Goal: Task Accomplishment & Management: Use online tool/utility

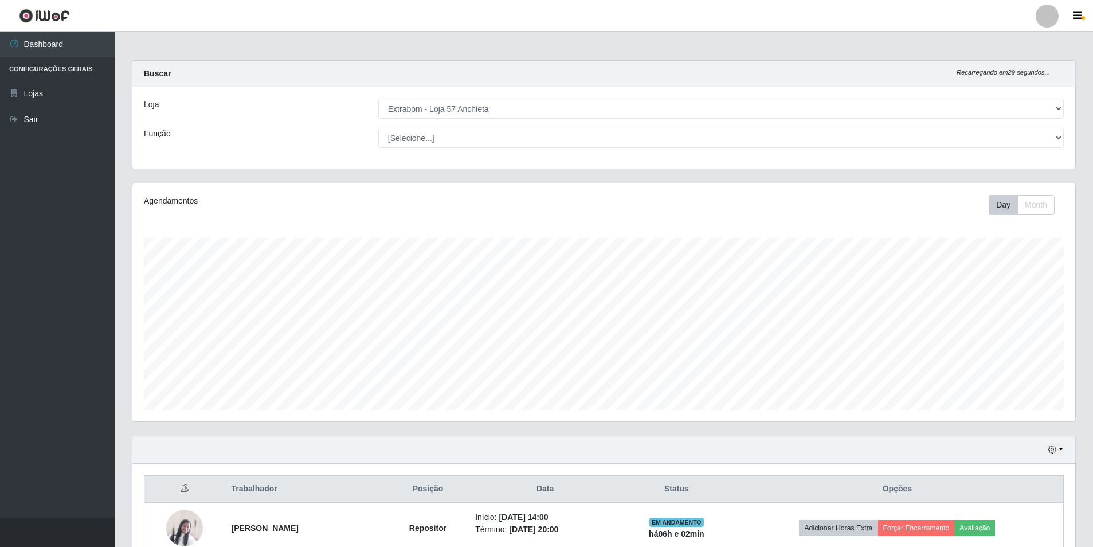
select select "470"
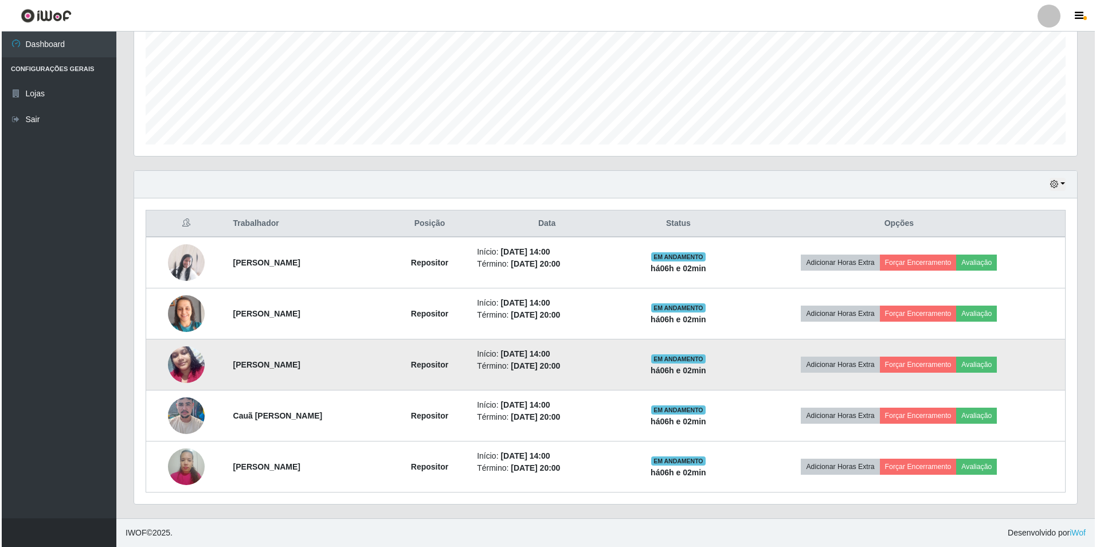
scroll to position [238, 943]
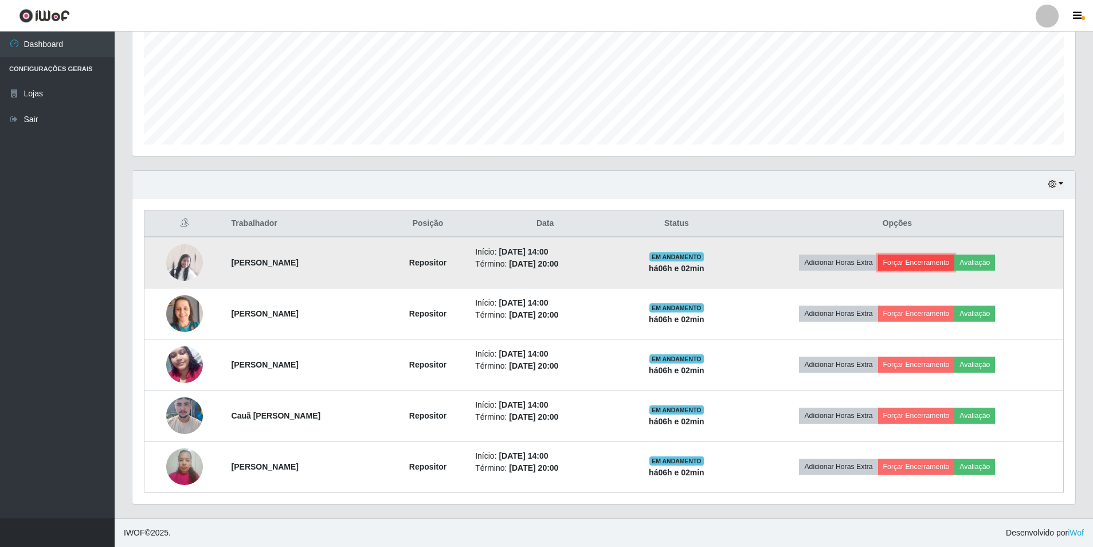
click at [940, 264] on button "Forçar Encerramento" at bounding box center [916, 263] width 77 height 16
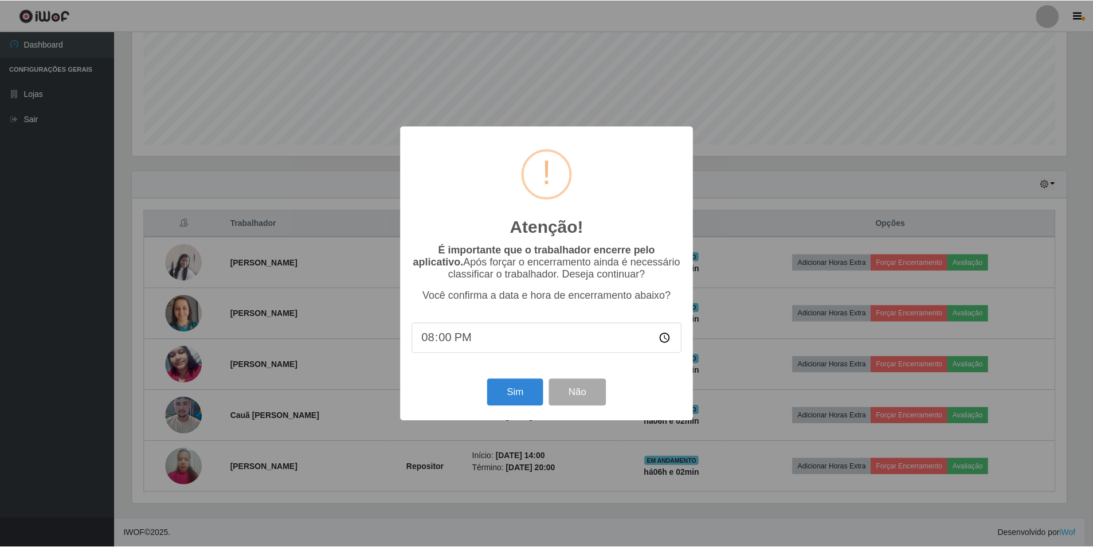
scroll to position [238, 937]
click at [516, 404] on button "Sim" at bounding box center [516, 392] width 56 height 27
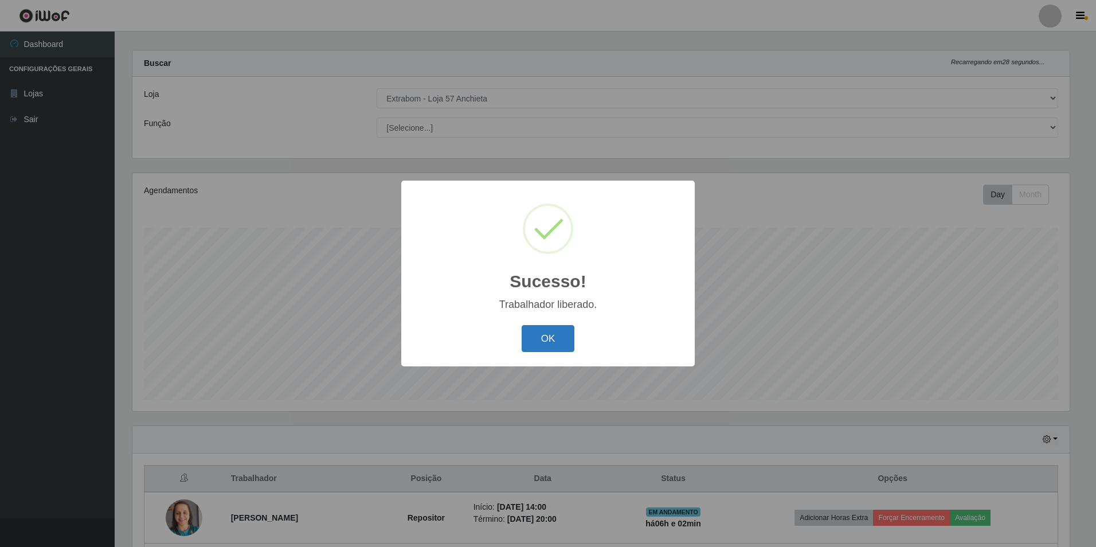
click at [553, 341] on button "OK" at bounding box center [548, 338] width 53 height 27
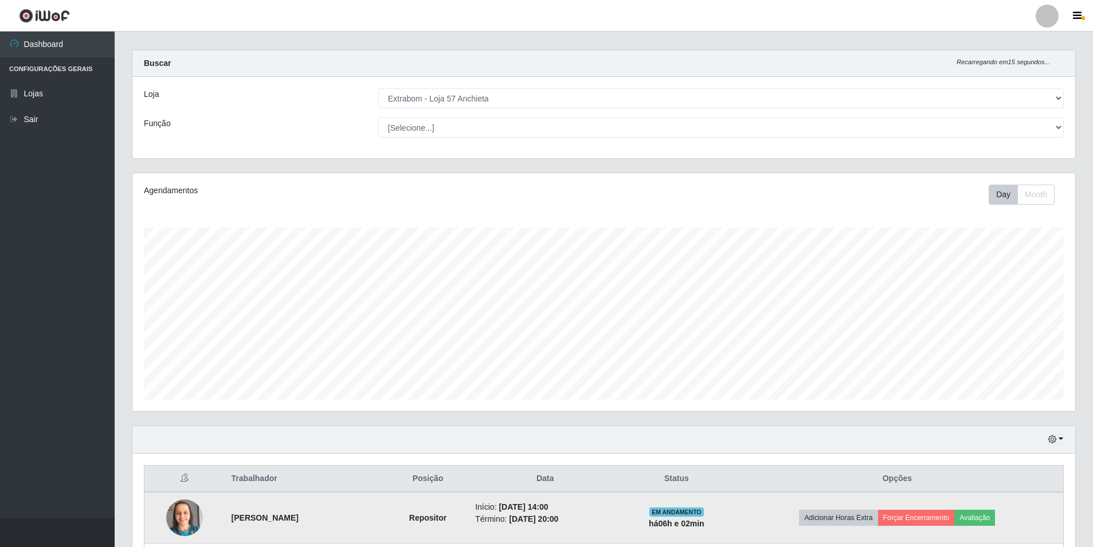
scroll to position [214, 0]
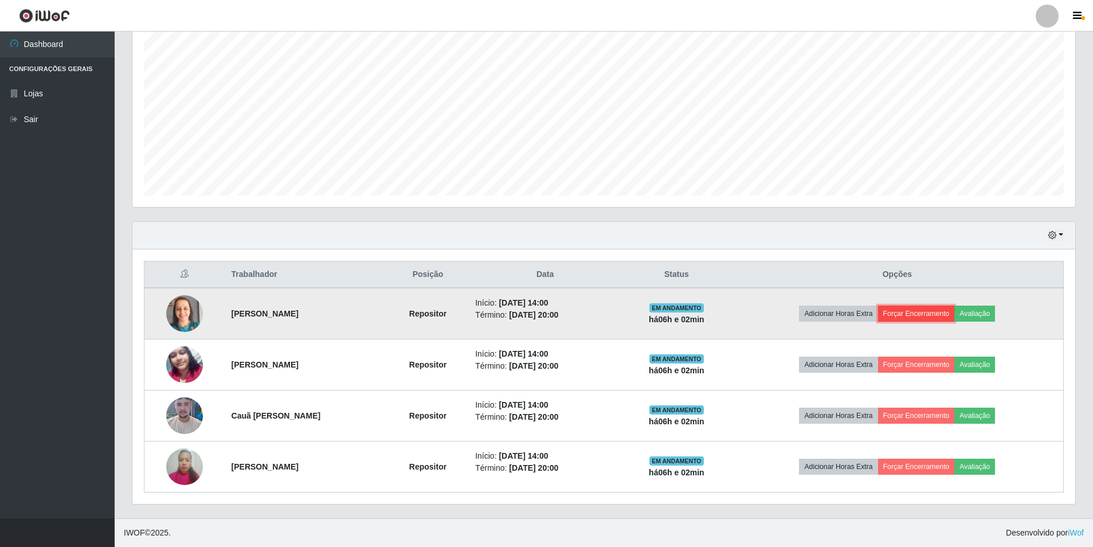
click at [947, 314] on button "Forçar Encerramento" at bounding box center [916, 314] width 77 height 16
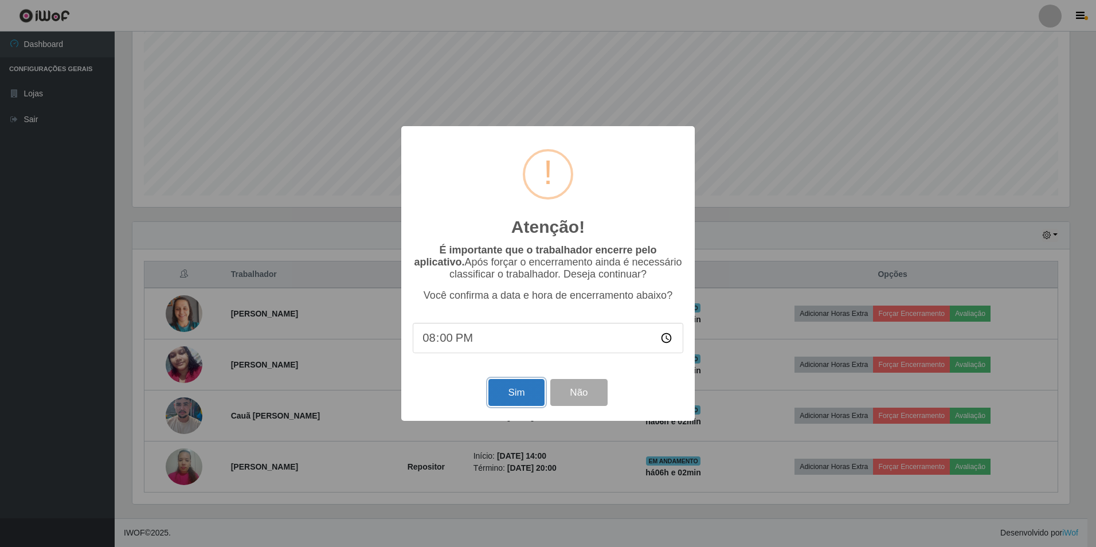
click at [530, 389] on button "Sim" at bounding box center [516, 392] width 56 height 27
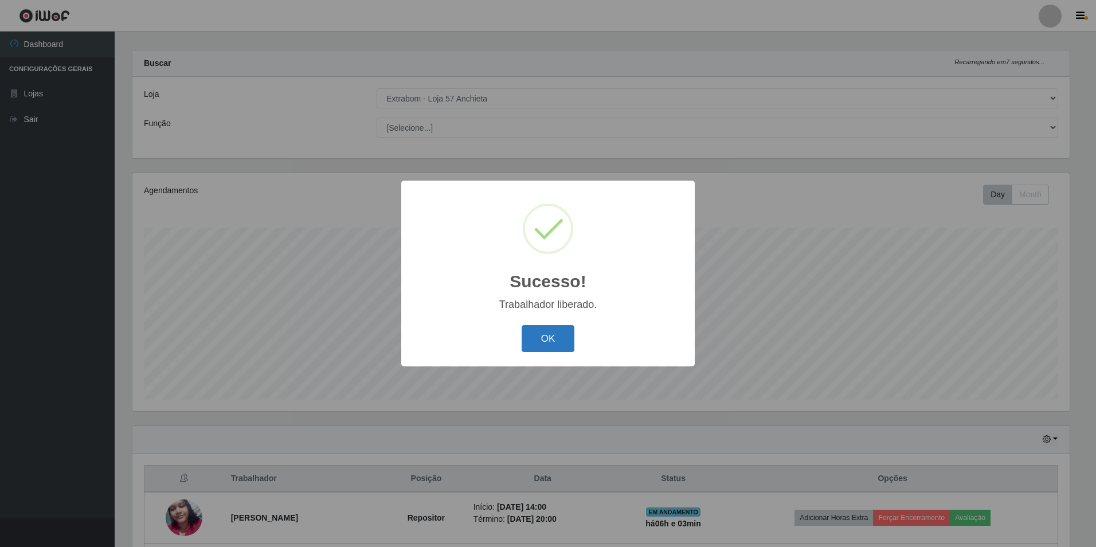
click at [566, 341] on button "OK" at bounding box center [548, 338] width 53 height 27
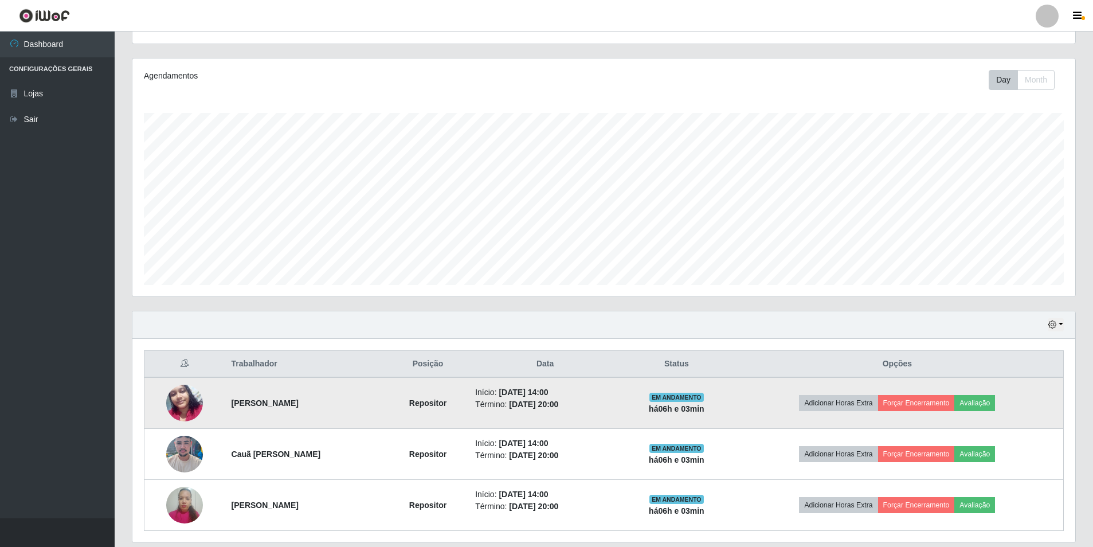
scroll to position [163, 0]
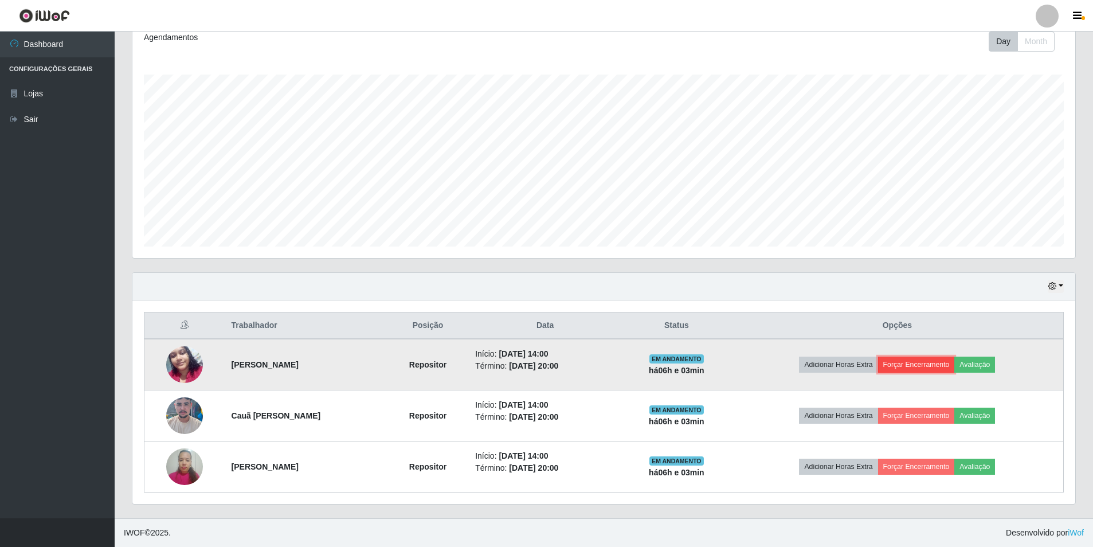
click at [947, 367] on button "Forçar Encerramento" at bounding box center [916, 365] width 77 height 16
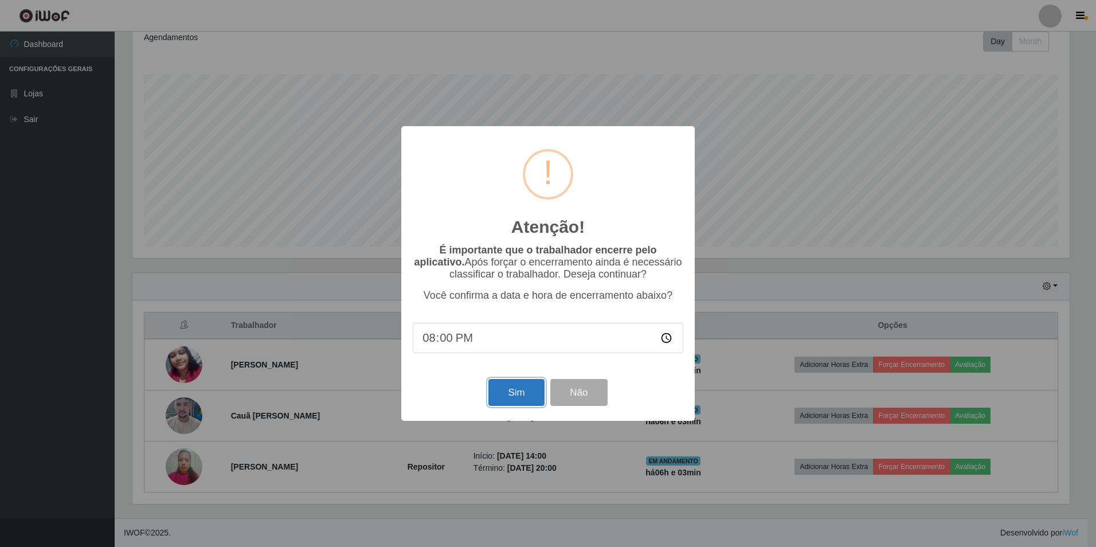
click at [537, 391] on button "Sim" at bounding box center [516, 392] width 56 height 27
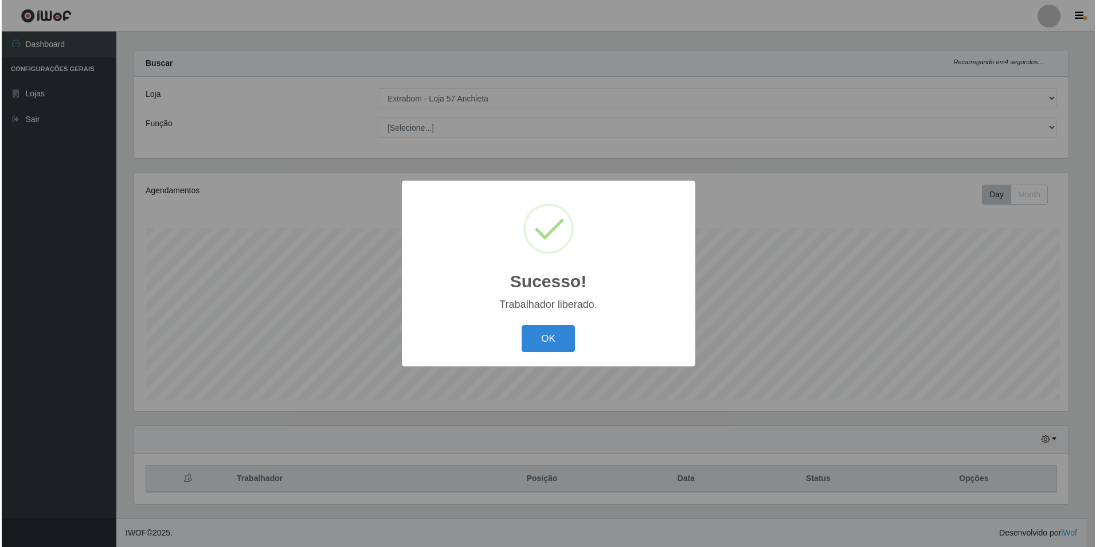
scroll to position [0, 0]
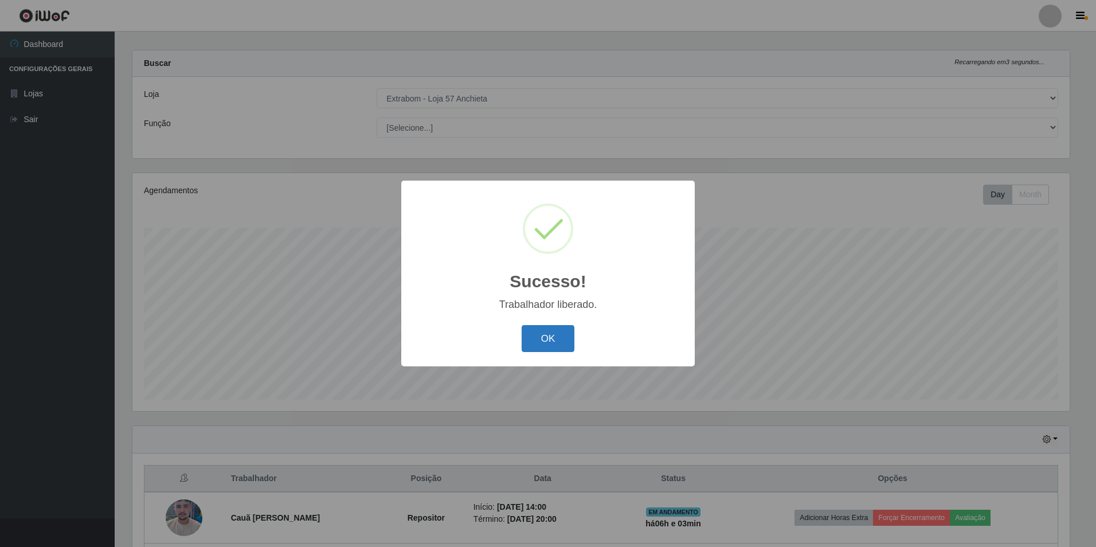
click at [543, 337] on button "OK" at bounding box center [548, 338] width 53 height 27
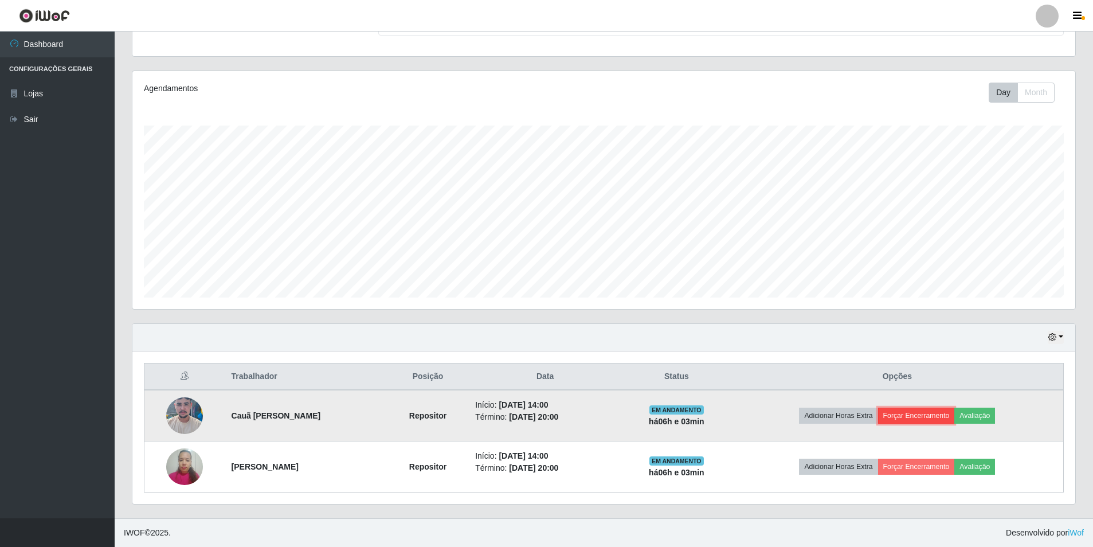
click at [941, 415] on button "Forçar Encerramento" at bounding box center [916, 416] width 77 height 16
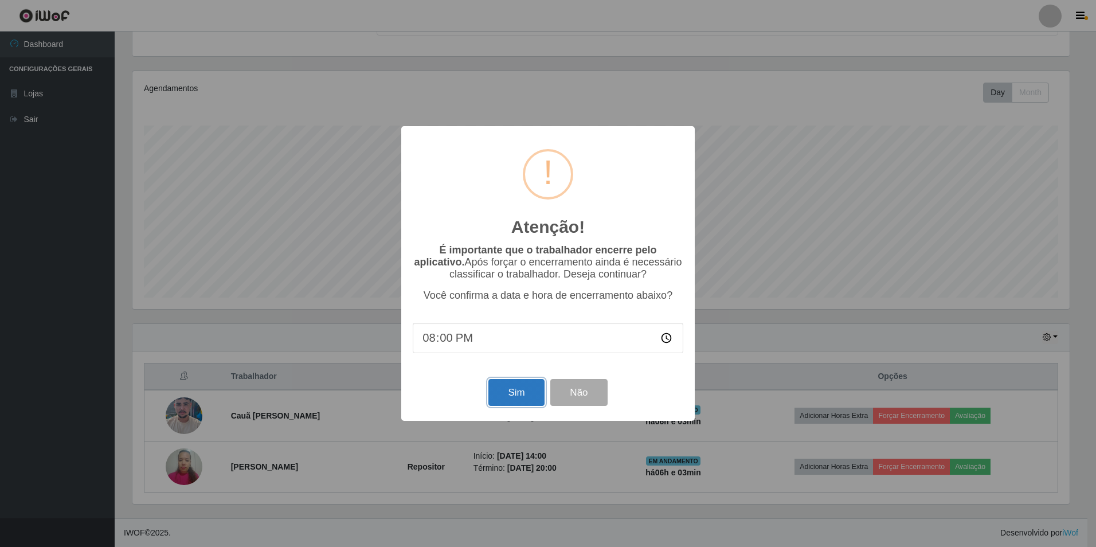
click at [512, 383] on button "Sim" at bounding box center [516, 392] width 56 height 27
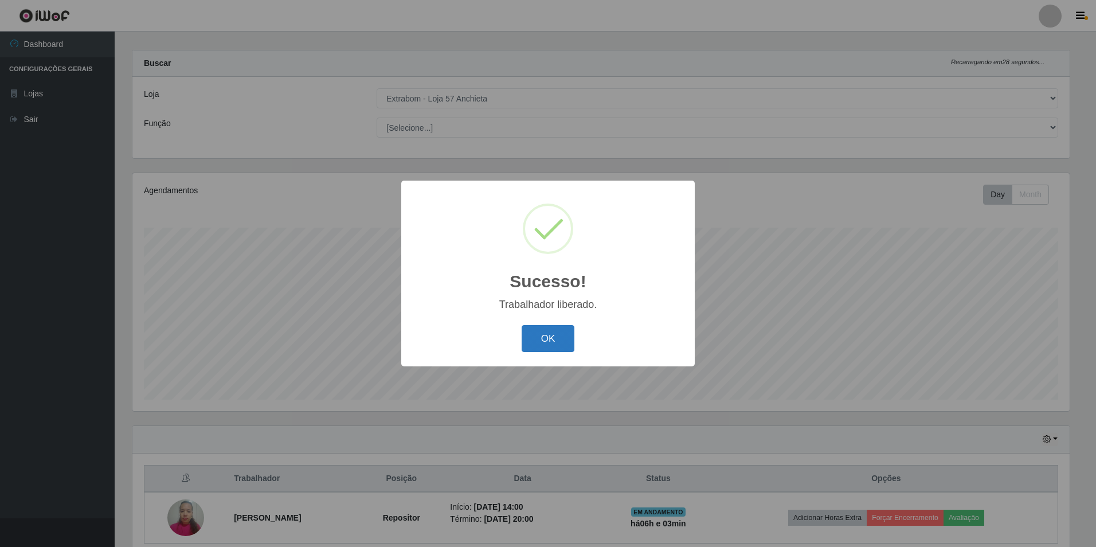
click at [564, 341] on button "OK" at bounding box center [548, 338] width 53 height 27
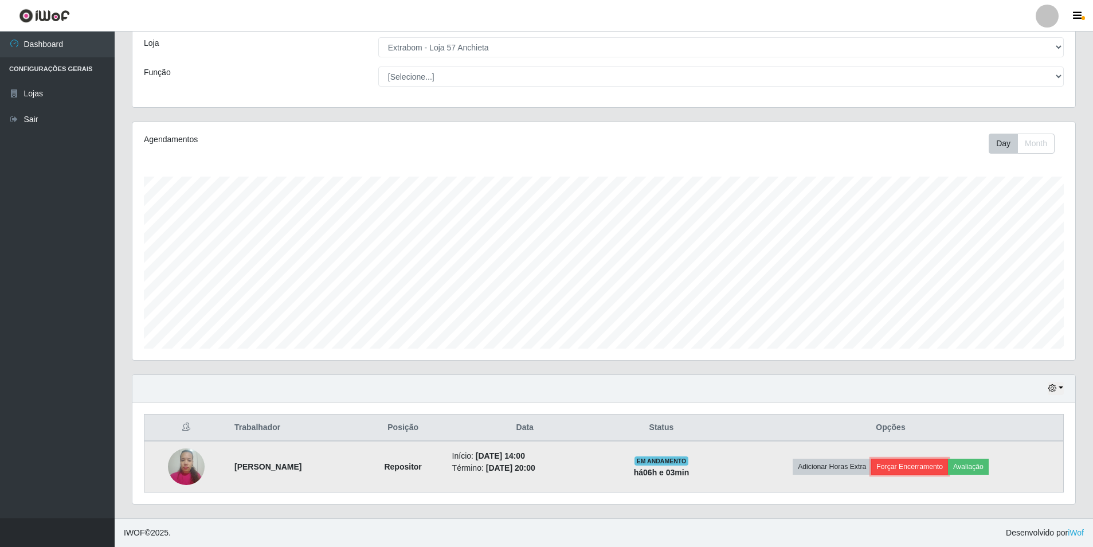
click at [936, 467] on button "Forçar Encerramento" at bounding box center [909, 467] width 77 height 16
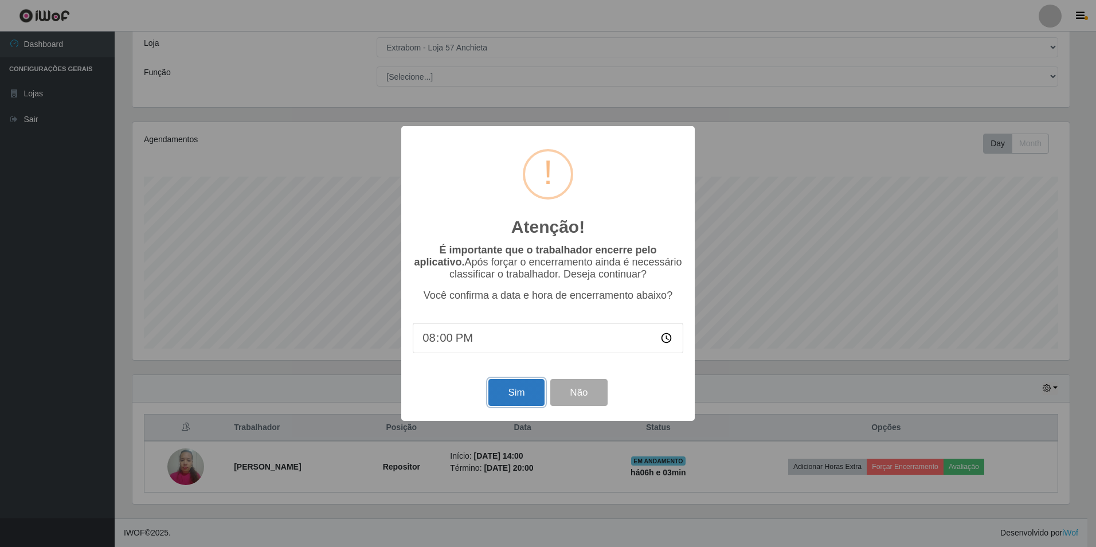
click at [524, 382] on button "Sim" at bounding box center [516, 392] width 56 height 27
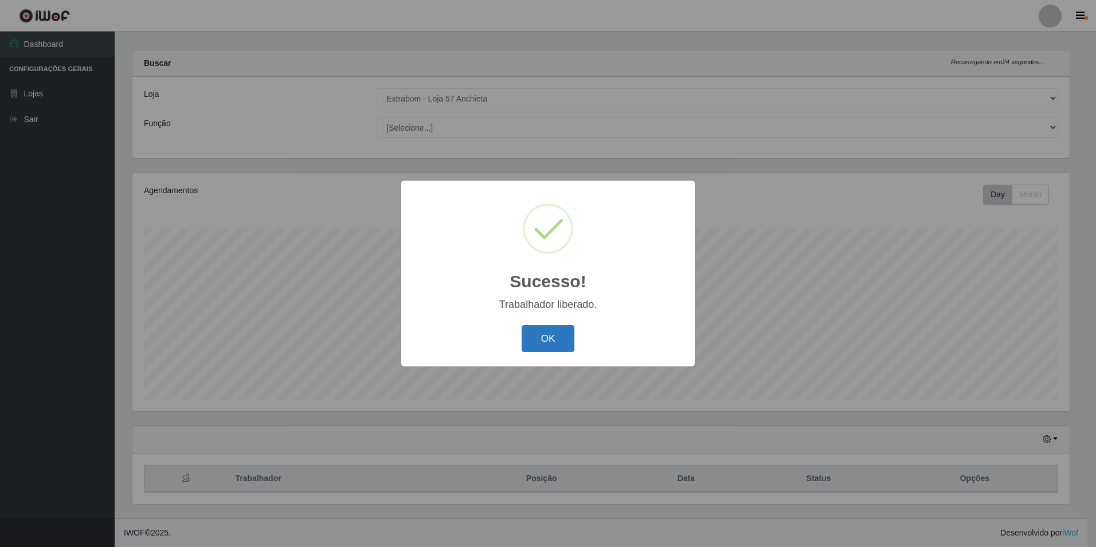
click at [564, 342] on button "OK" at bounding box center [548, 338] width 53 height 27
